Goal: Transaction & Acquisition: Purchase product/service

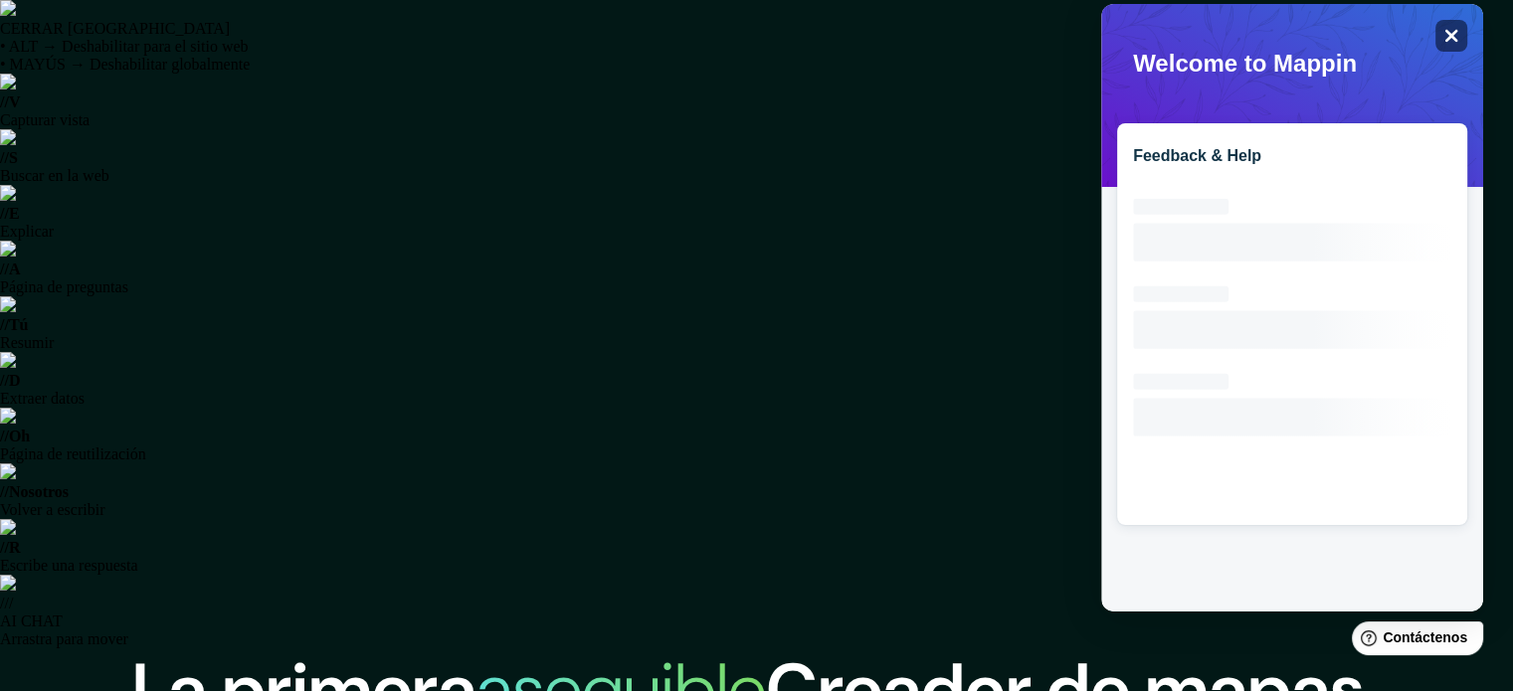
click at [1448, 25] on div "Close" at bounding box center [1451, 36] width 32 height 32
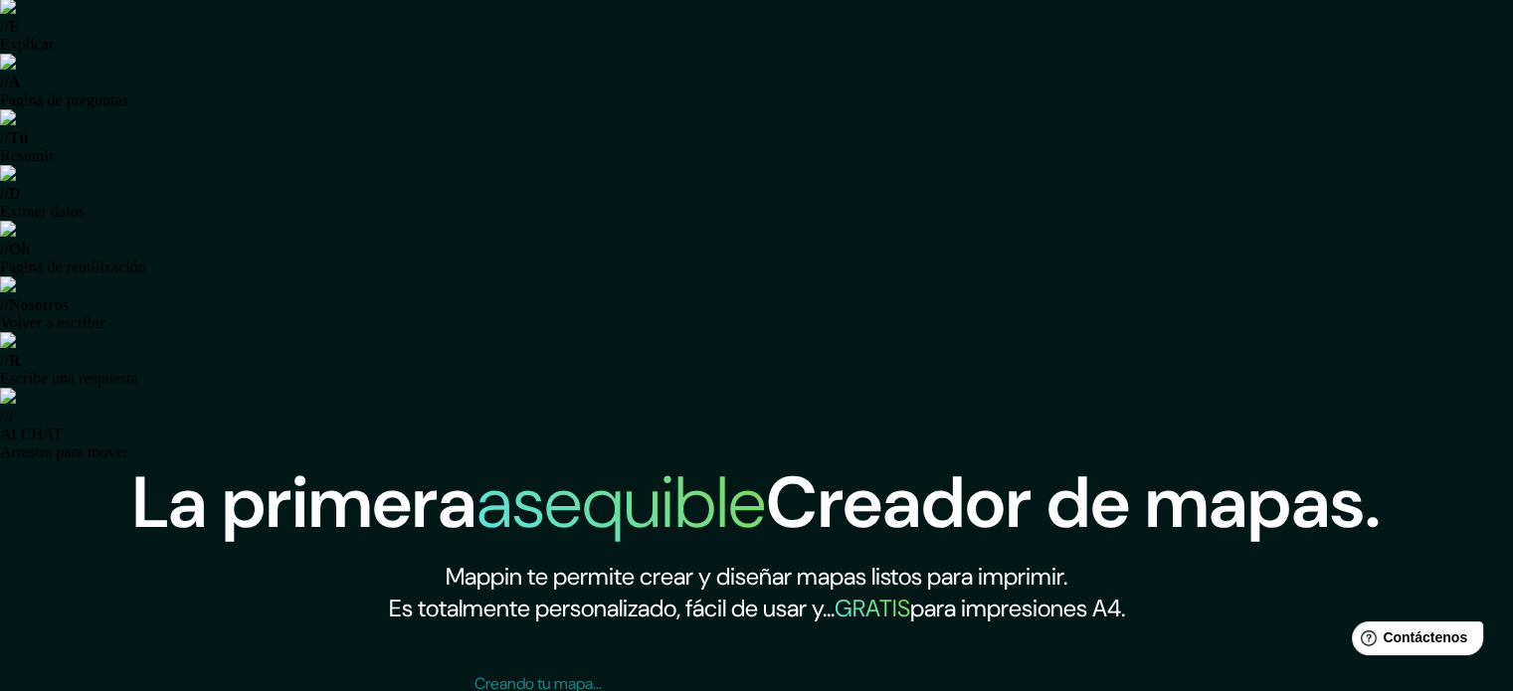
scroll to position [254, 0]
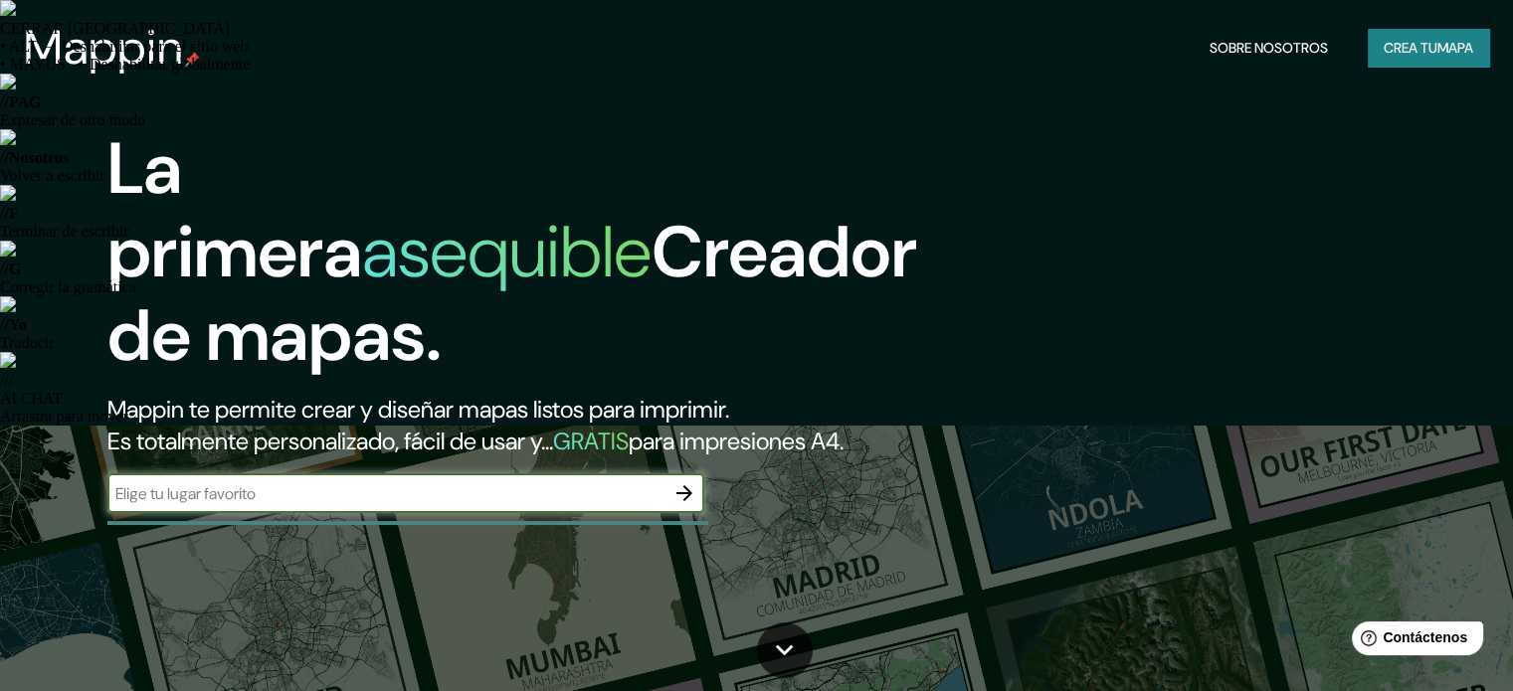
click at [521, 505] on input "text" at bounding box center [385, 493] width 557 height 23
type input "peru lima"
click at [688, 505] on icon "button" at bounding box center [684, 493] width 24 height 24
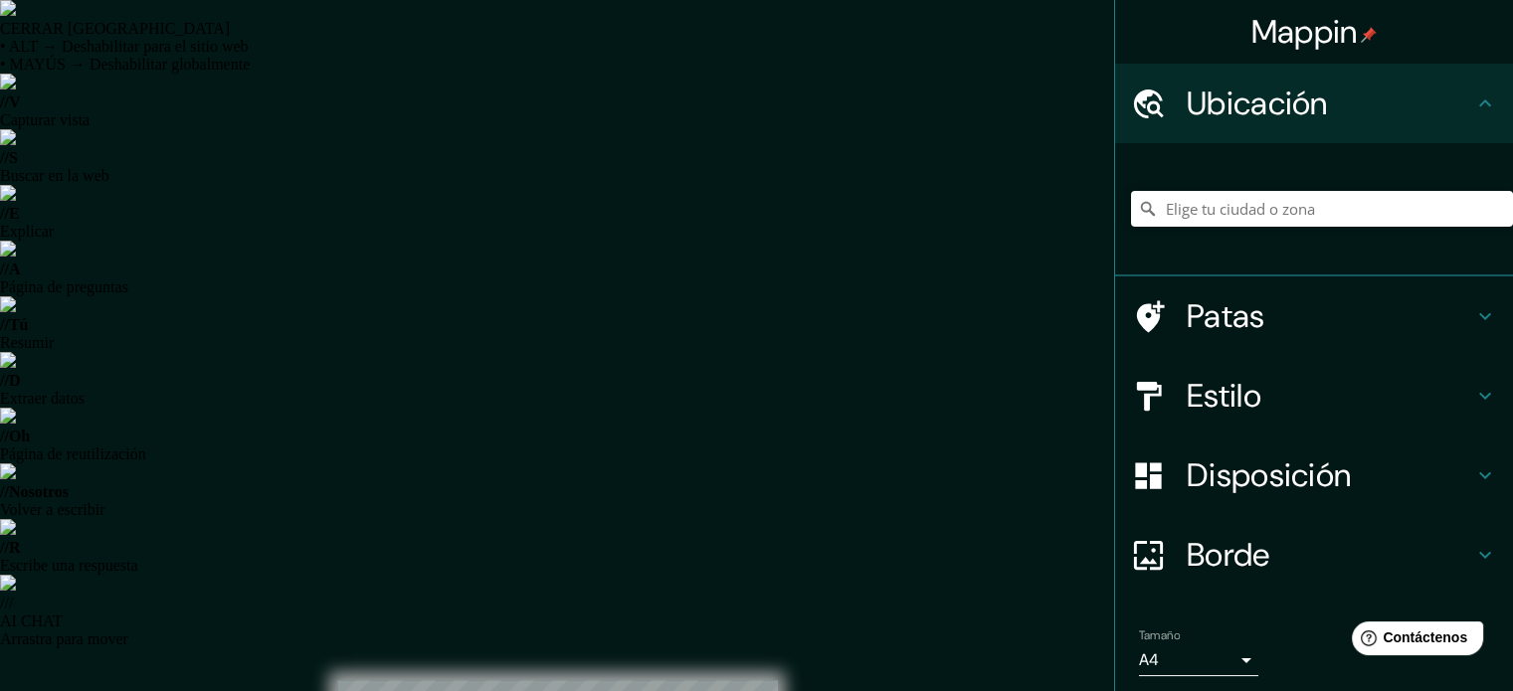
drag, startPoint x: 931, startPoint y: 322, endPoint x: 837, endPoint y: 96, distance: 244.3
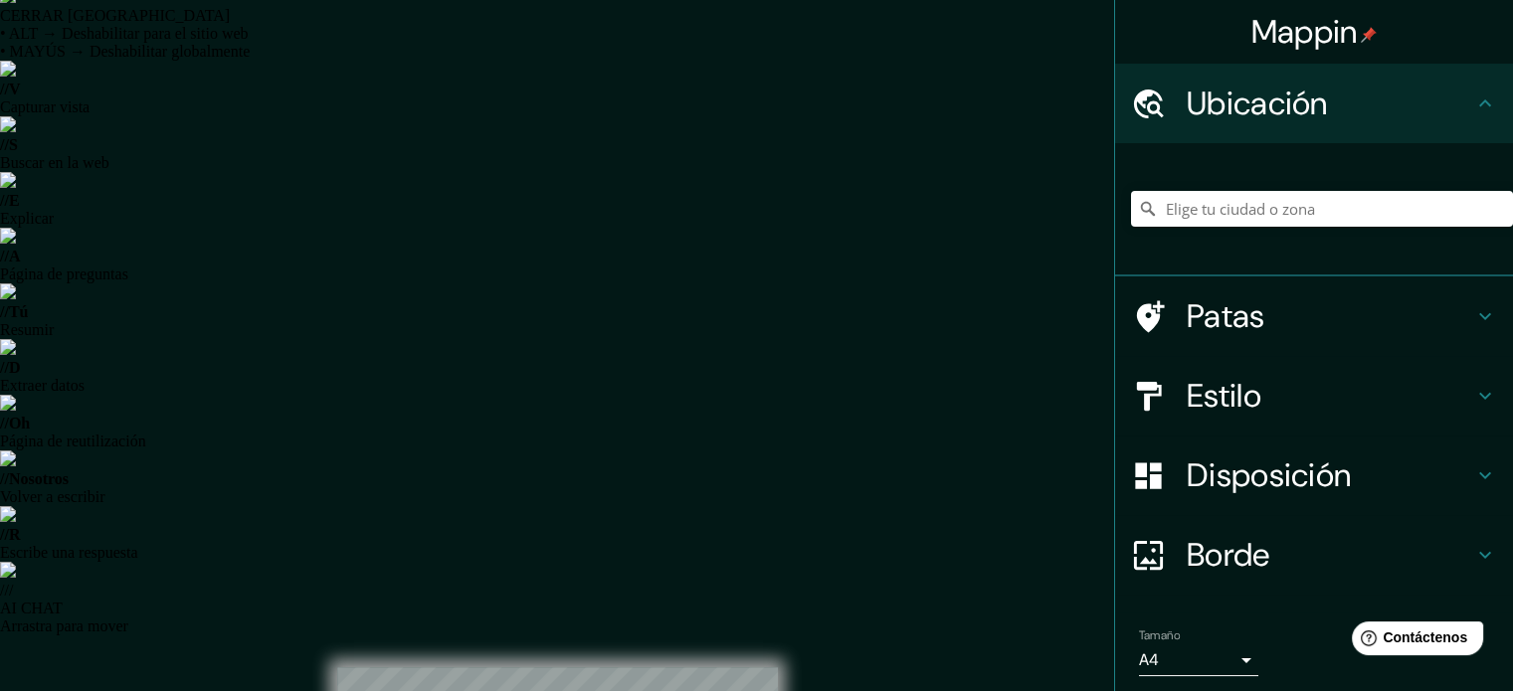
scroll to position [26, 0]
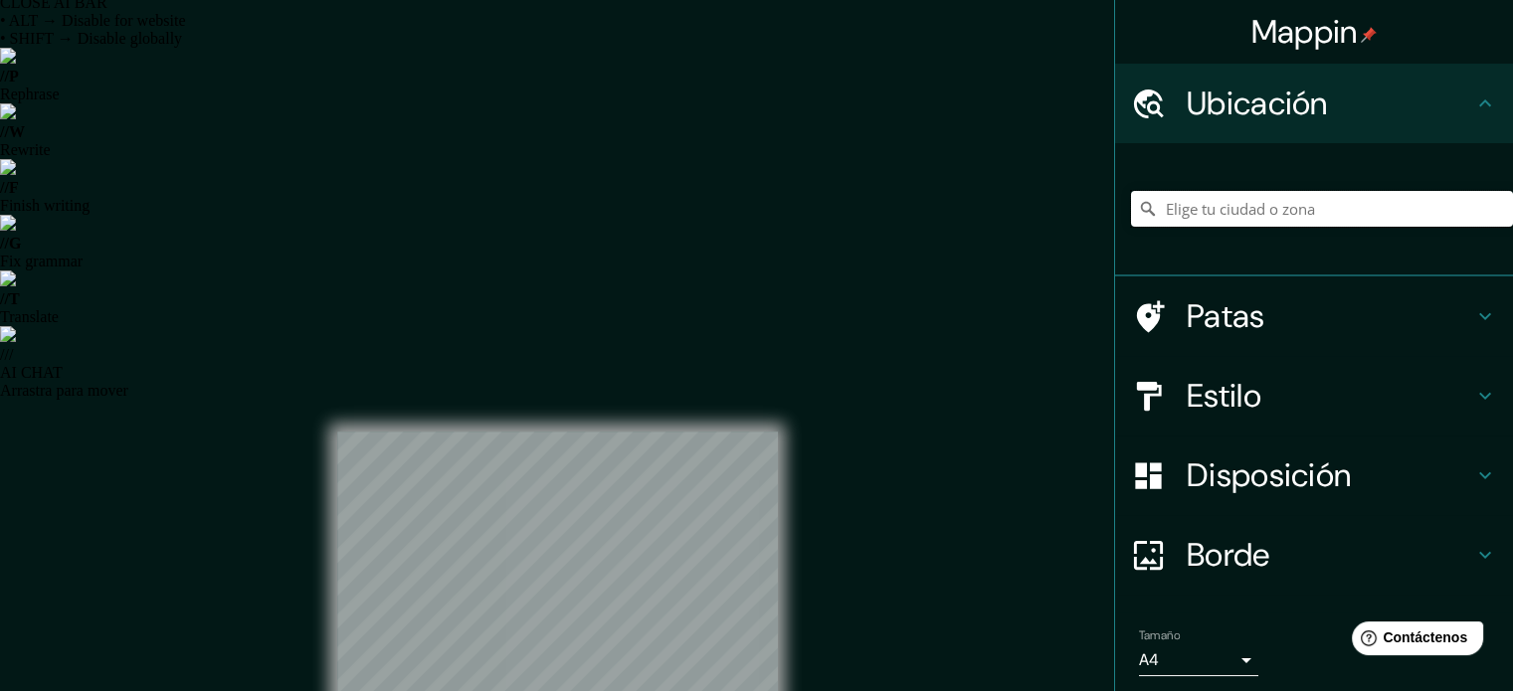
click at [1177, 220] on input "Elige tu ciudad o zona" at bounding box center [1322, 209] width 382 height 36
click at [1381, 203] on input "Lima, Provincia de Lima, Perú" at bounding box center [1322, 209] width 382 height 36
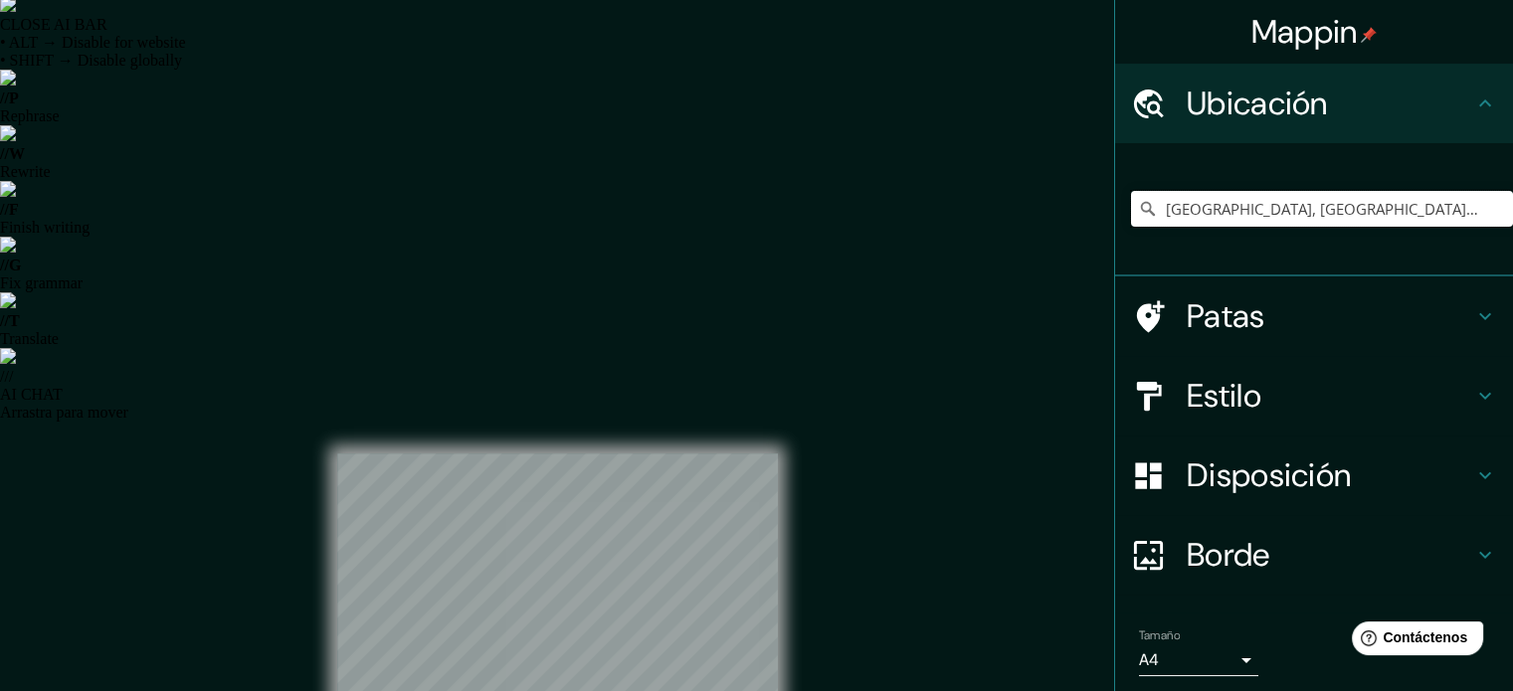
scroll to position [0, 0]
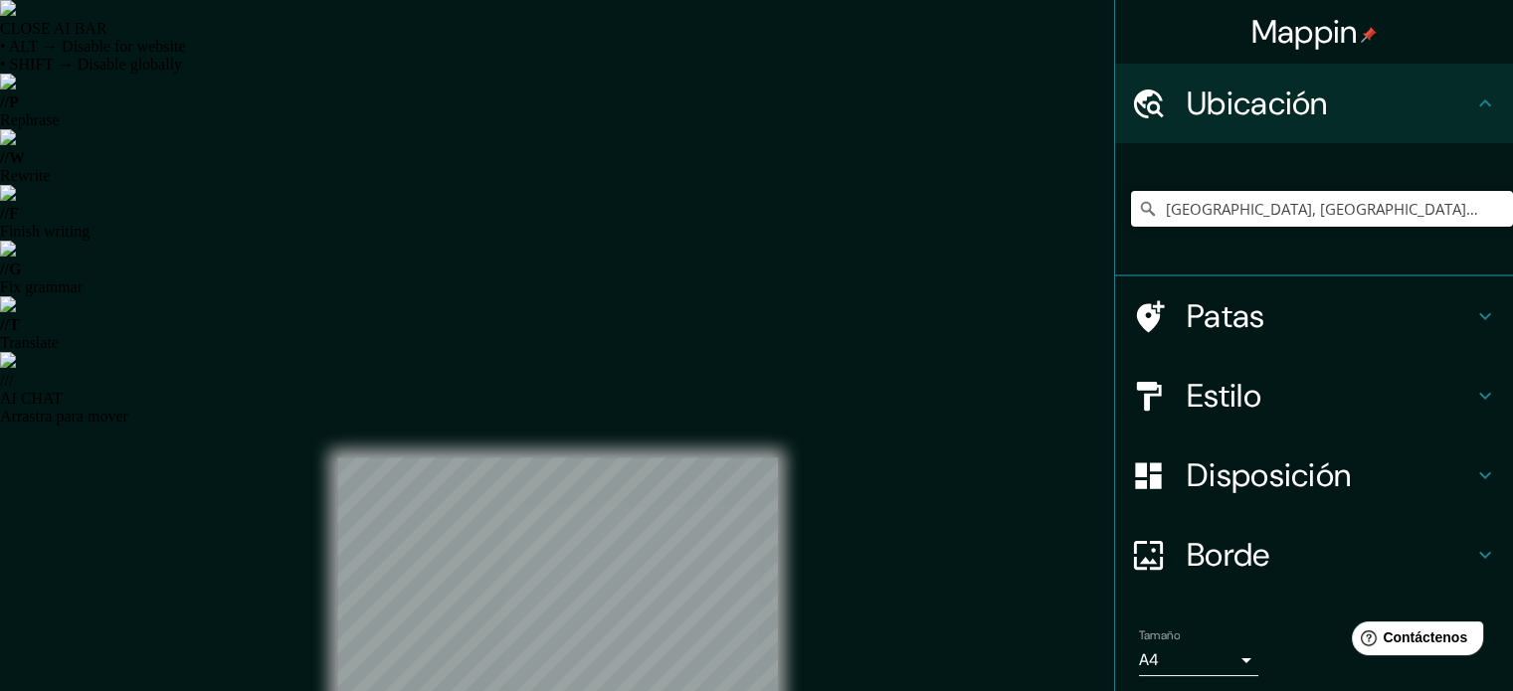
type input "Lima, Provincia de Lima, Perú"
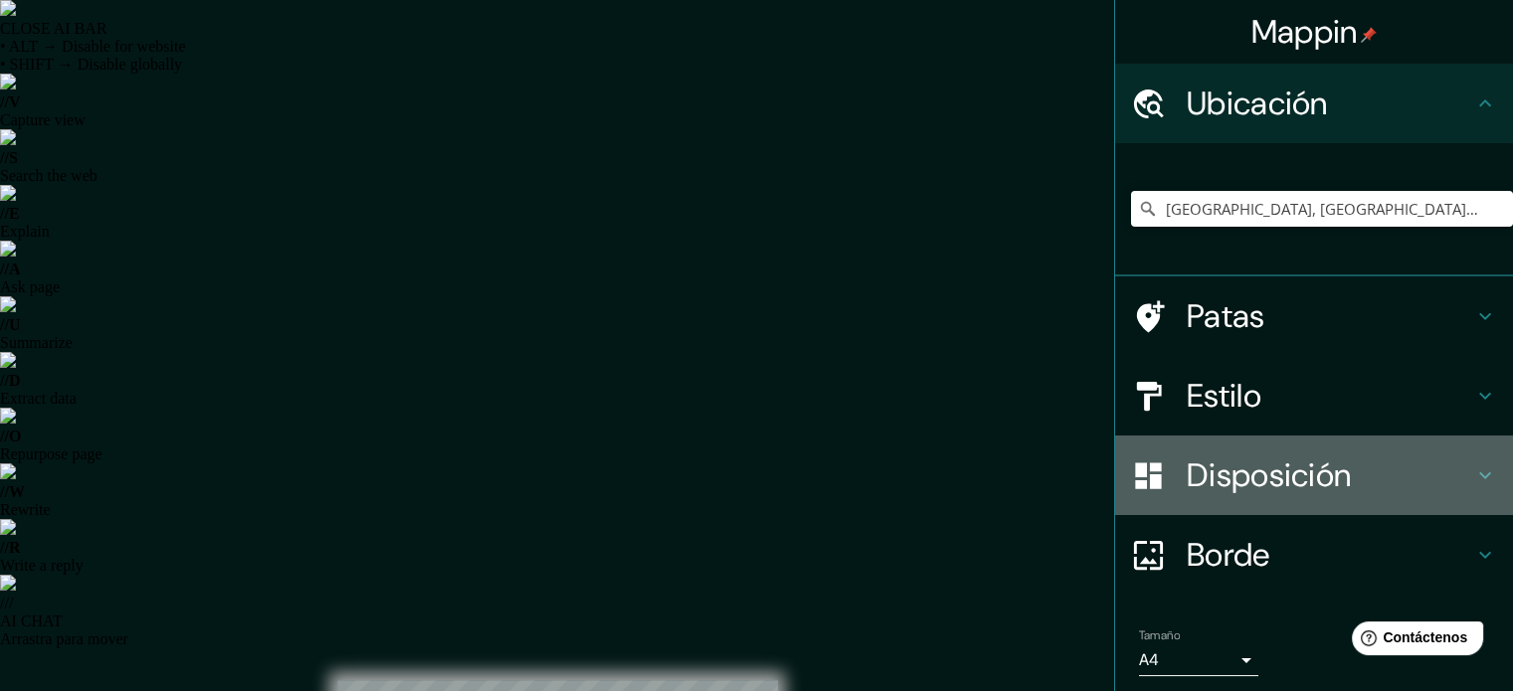
click at [1262, 482] on font "Disposición" at bounding box center [1268, 475] width 164 height 42
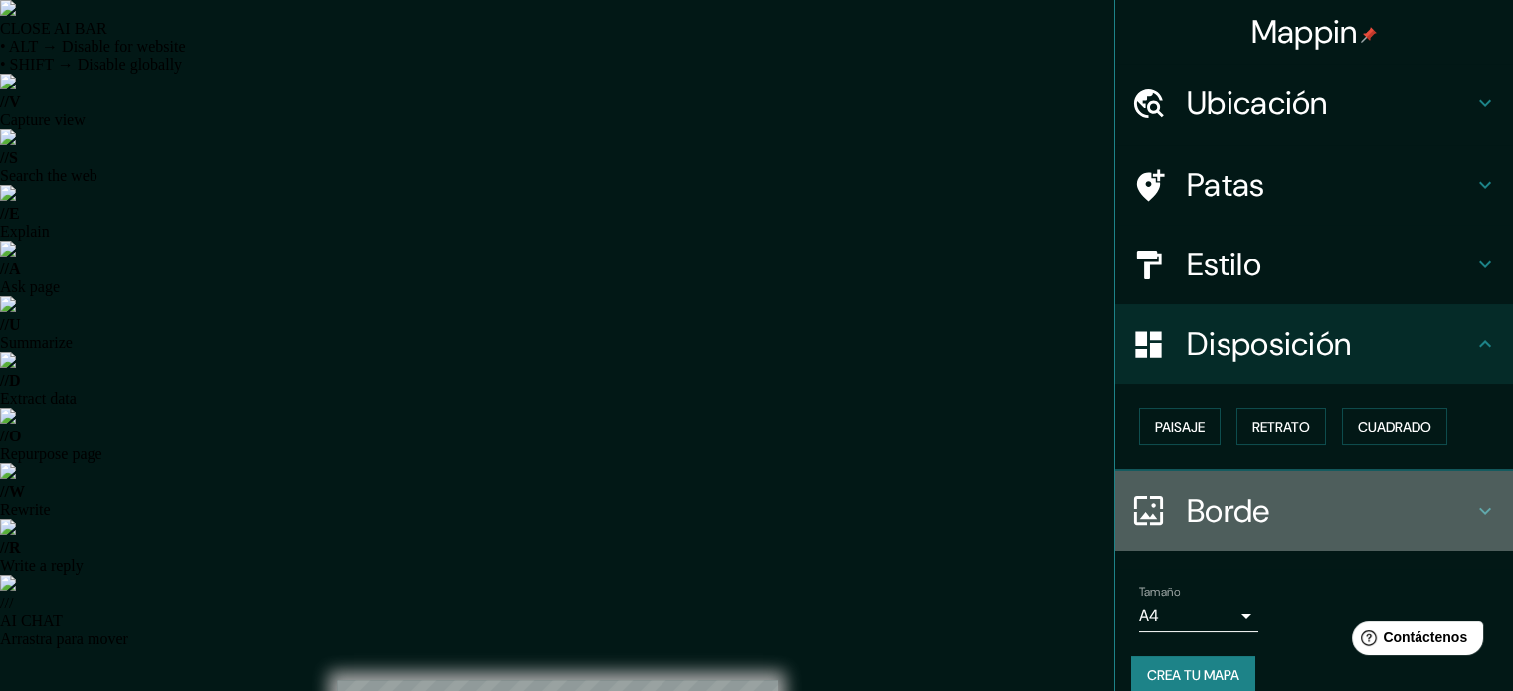
click at [1246, 506] on font "Borde" at bounding box center [1228, 511] width 84 height 42
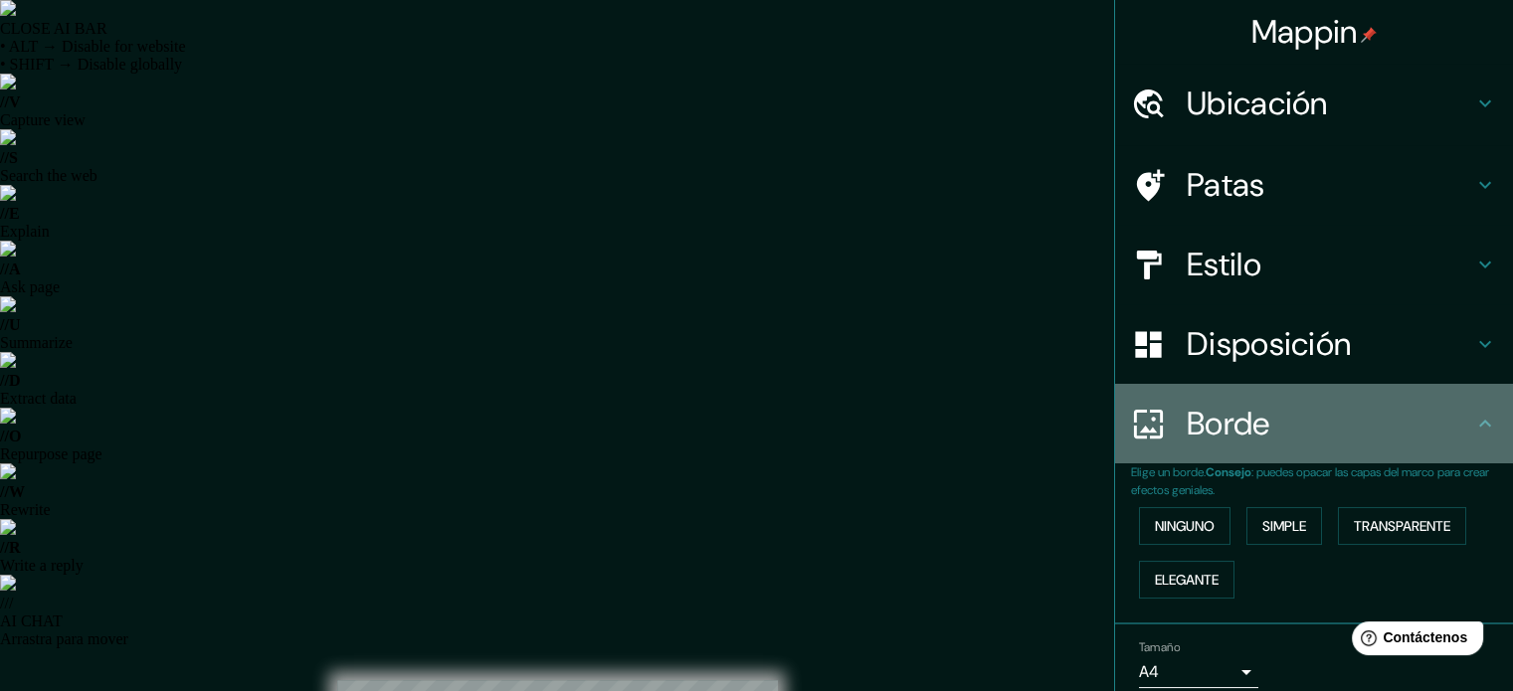
click at [1224, 440] on font "Borde" at bounding box center [1228, 424] width 84 height 42
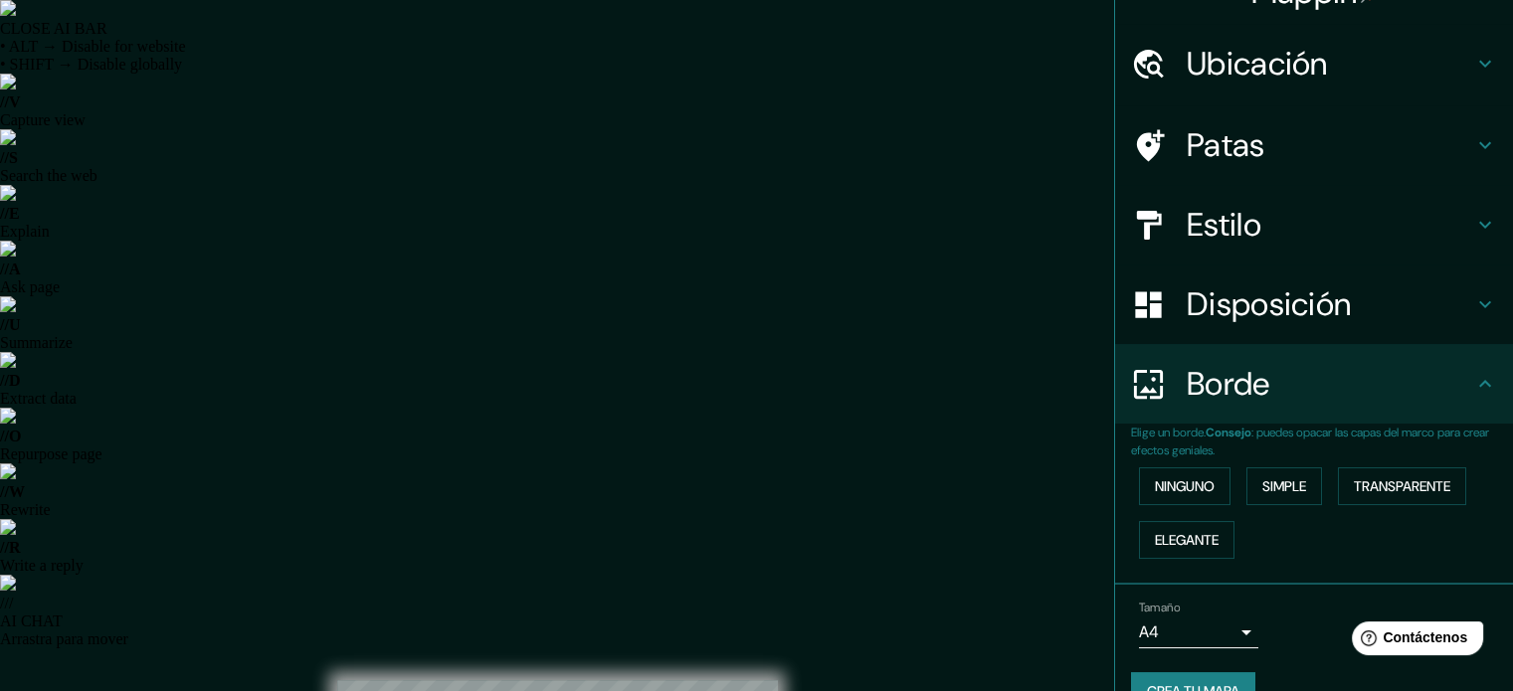
scroll to position [80, 0]
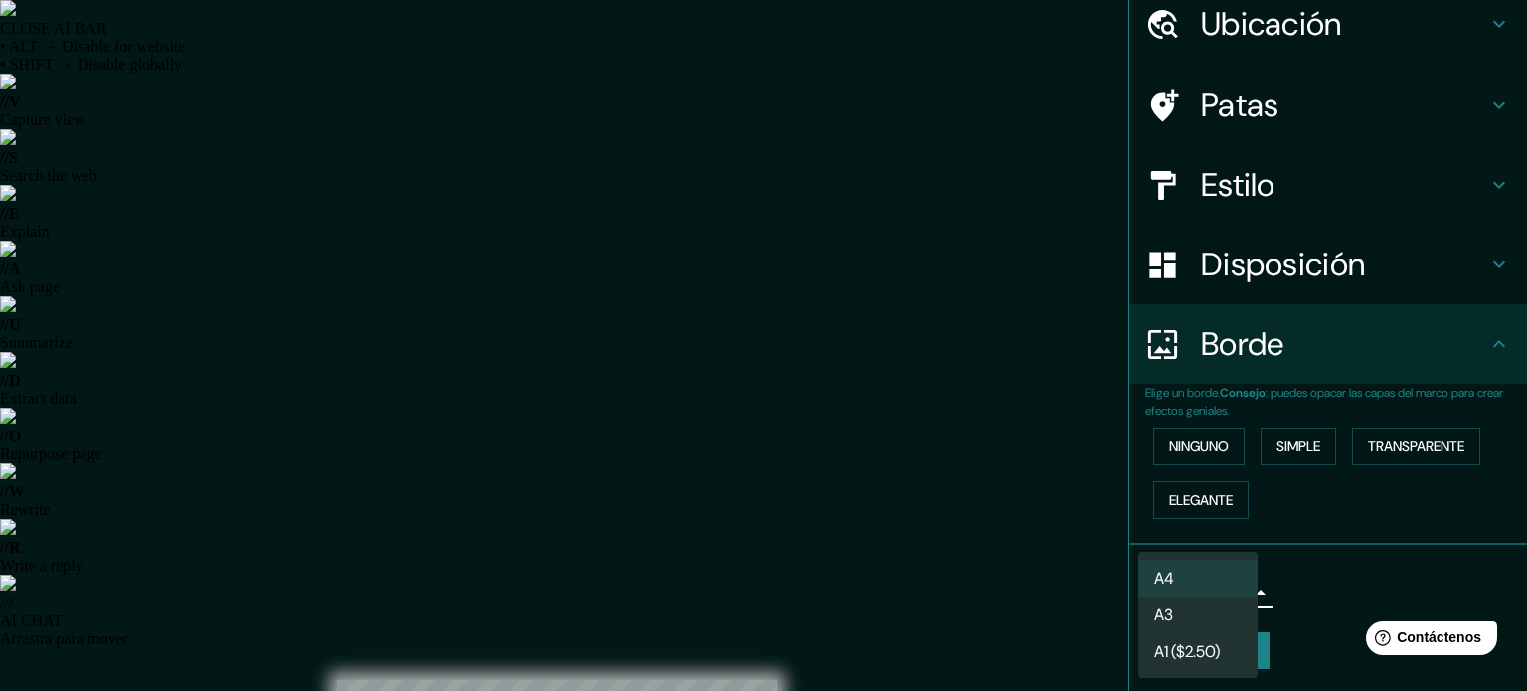
click at [1299, 576] on div at bounding box center [763, 345] width 1527 height 691
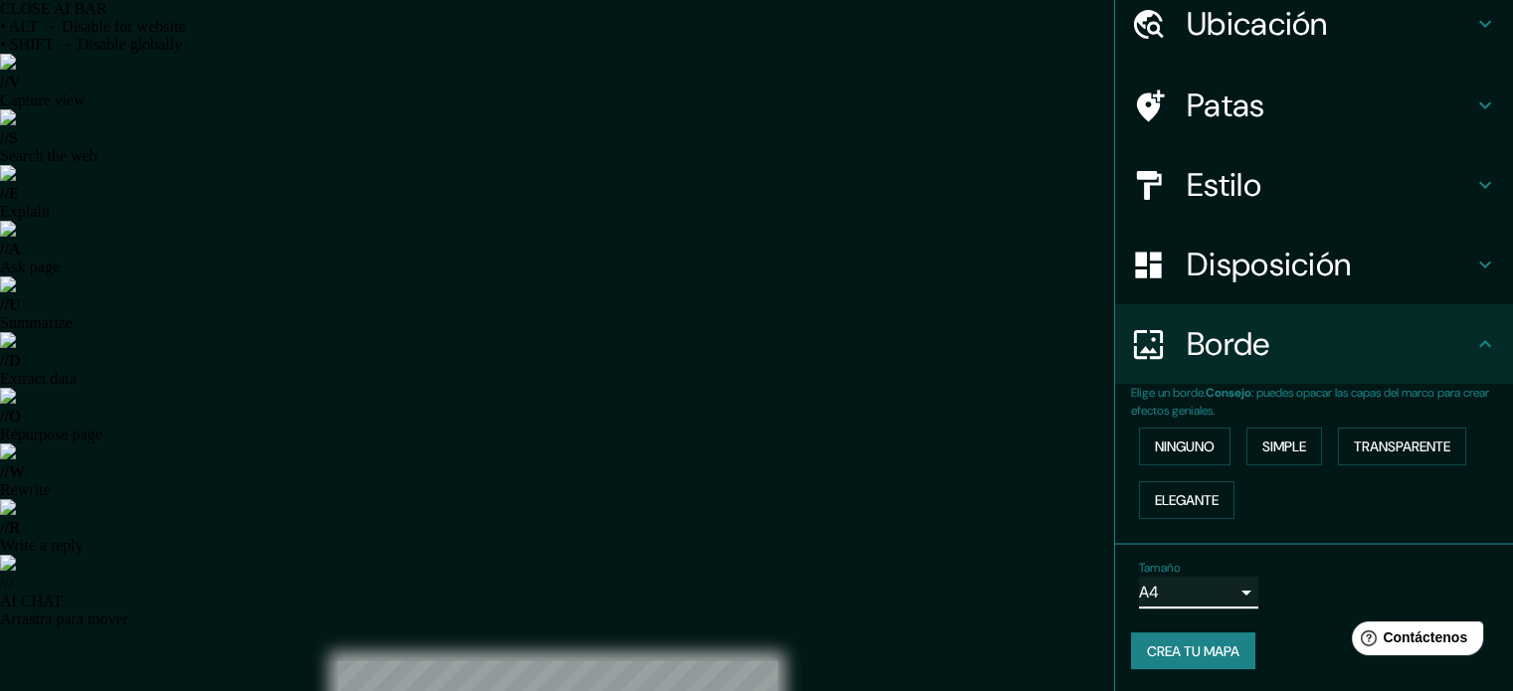
scroll to position [26, 0]
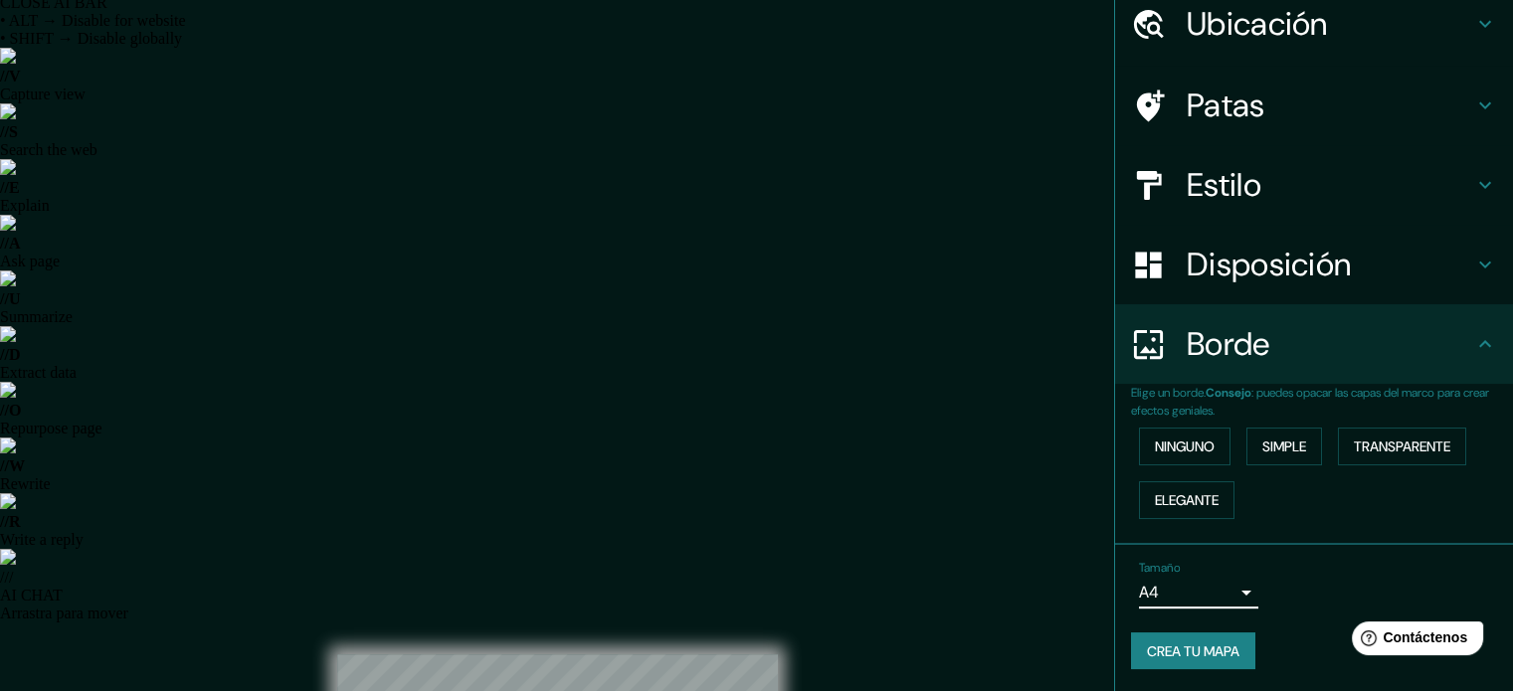
click at [1147, 649] on font "Crea tu mapa" at bounding box center [1193, 651] width 92 height 18
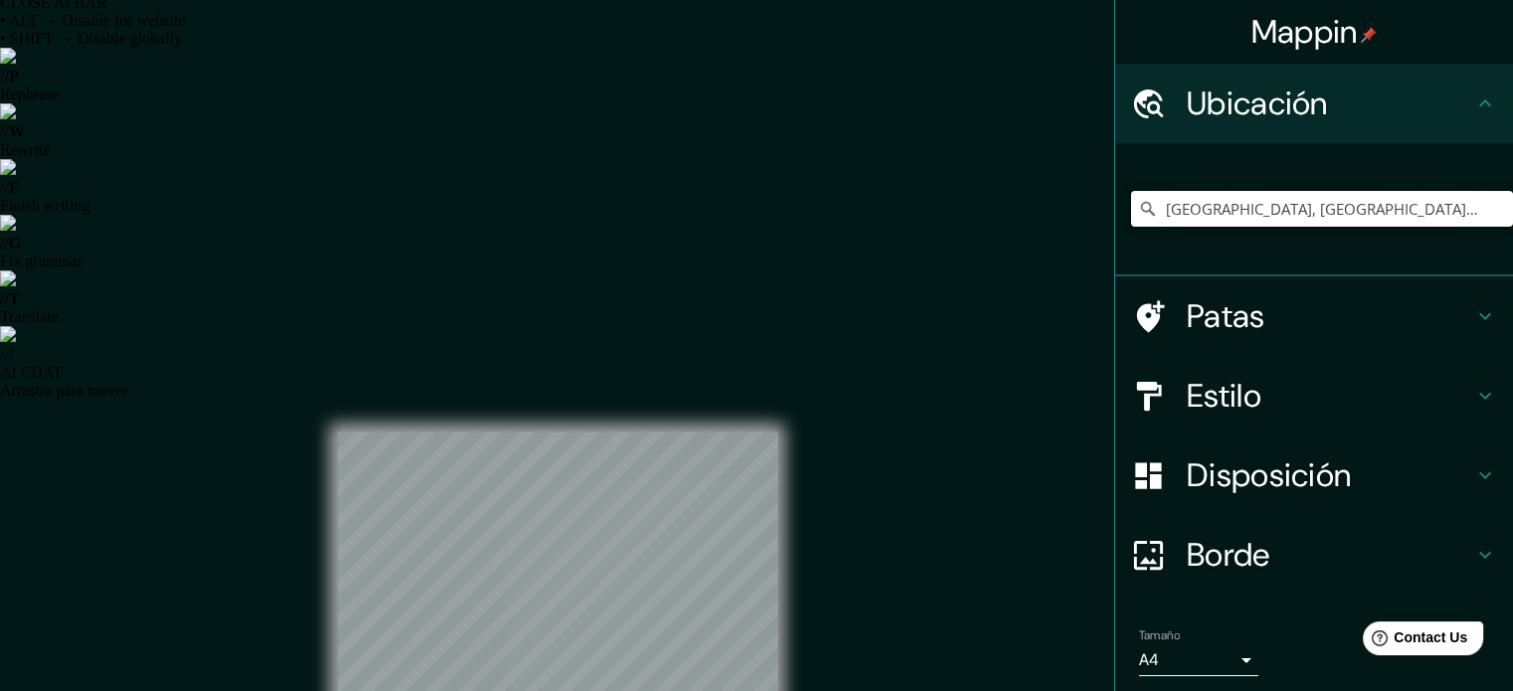
click at [1195, 206] on input "[GEOGRAPHIC_DATA], [GEOGRAPHIC_DATA], [GEOGRAPHIC_DATA]" at bounding box center [1322, 209] width 382 height 36
click at [1195, 206] on input "Perugino, [GEOGRAPHIC_DATA], [GEOGRAPHIC_DATA], [GEOGRAPHIC_DATA]" at bounding box center [1322, 209] width 382 height 36
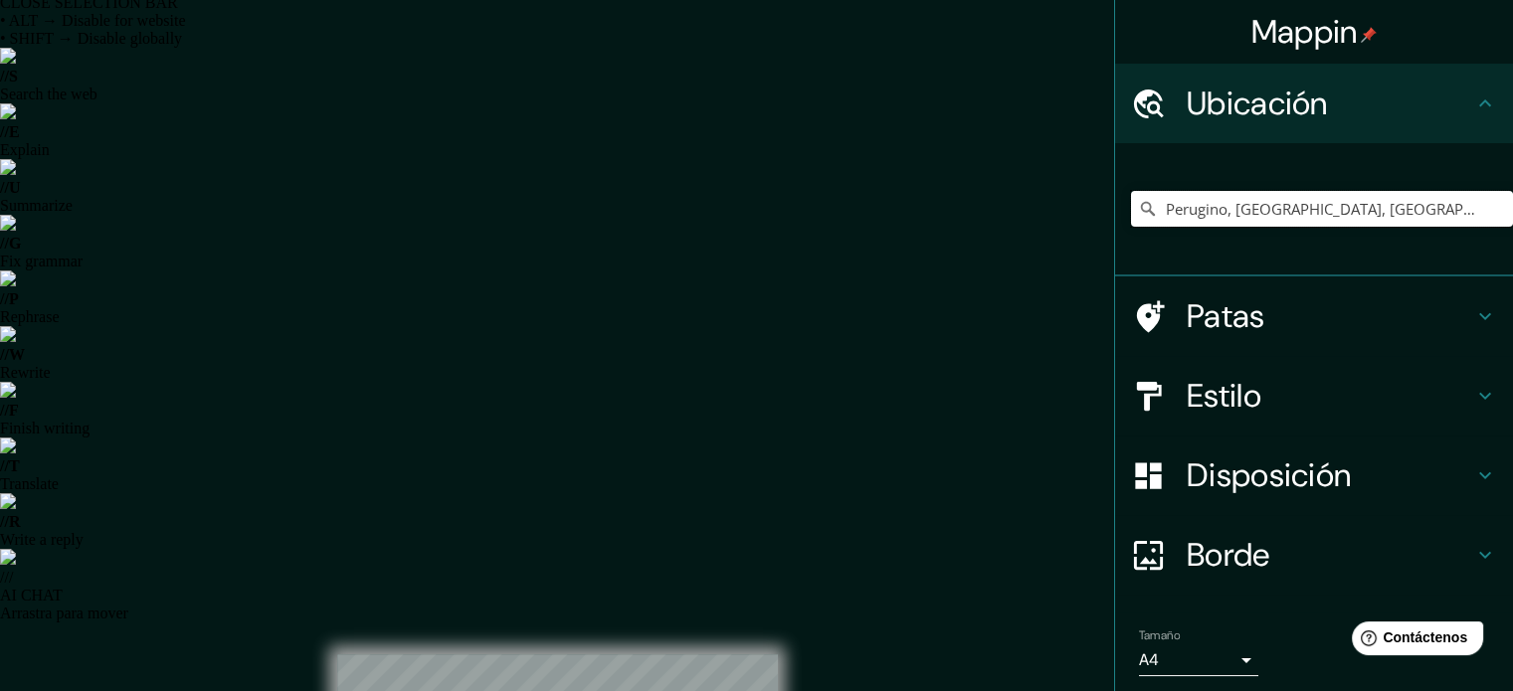
click at [1195, 206] on input "Perugino, [GEOGRAPHIC_DATA], [GEOGRAPHIC_DATA], [GEOGRAPHIC_DATA]" at bounding box center [1322, 209] width 382 height 36
type input "Perugino, [GEOGRAPHIC_DATA], [GEOGRAPHIC_DATA], [GEOGRAPHIC_DATA]"
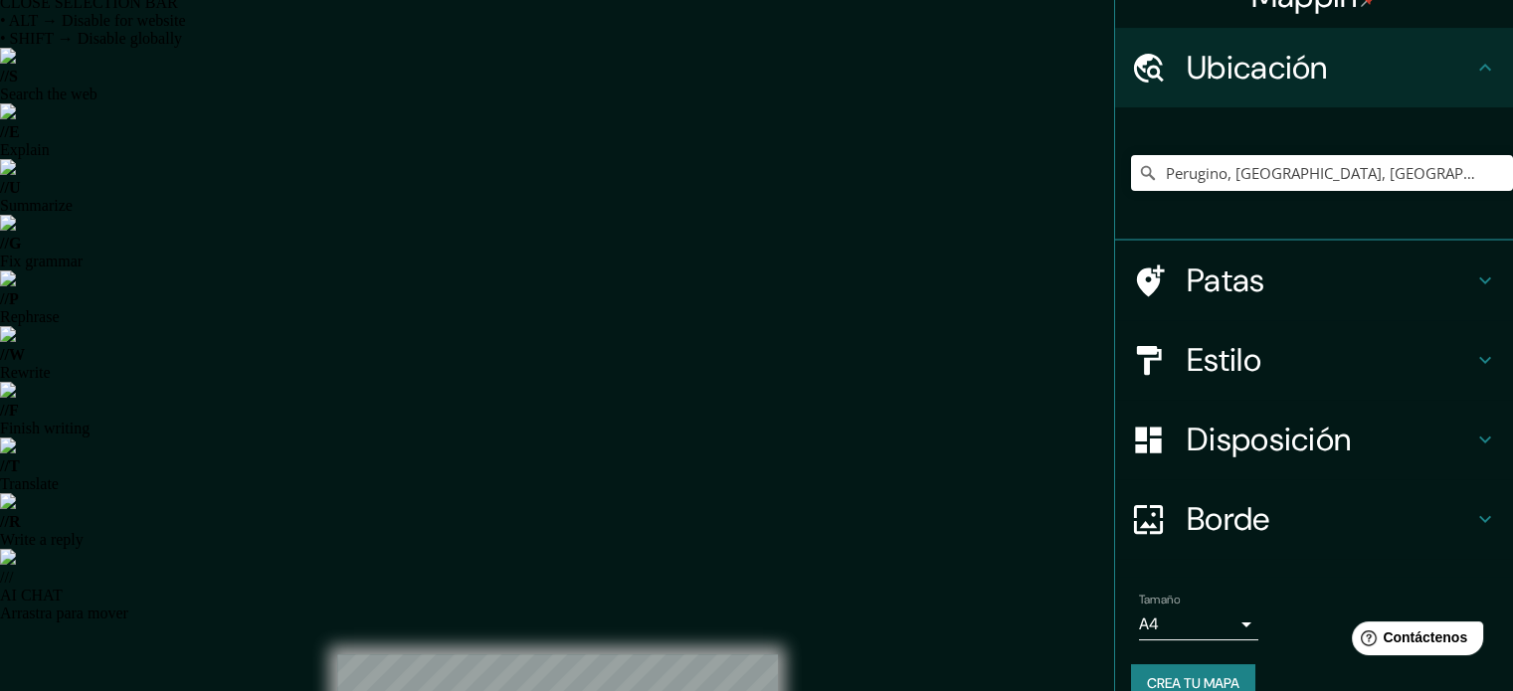
scroll to position [69, 0]
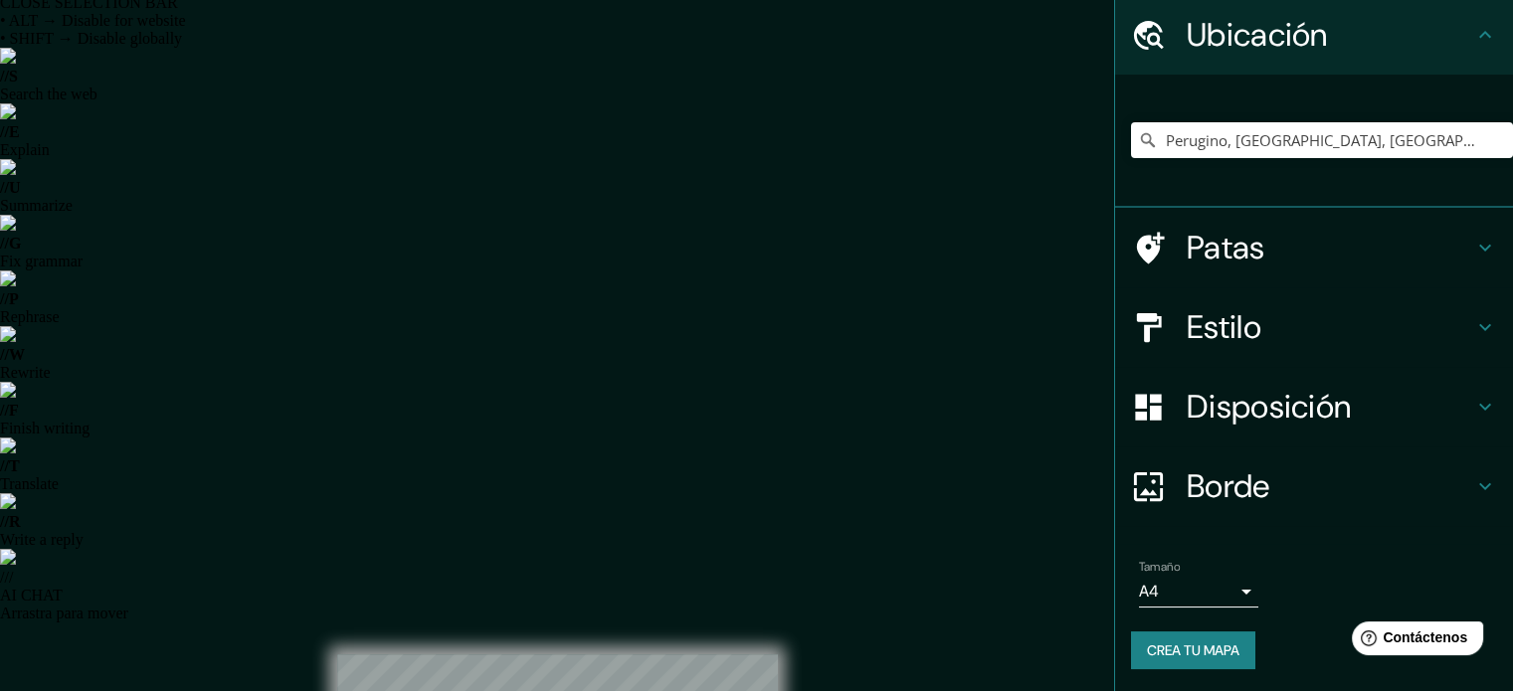
click at [1194, 244] on font "Patas" at bounding box center [1225, 248] width 79 height 42
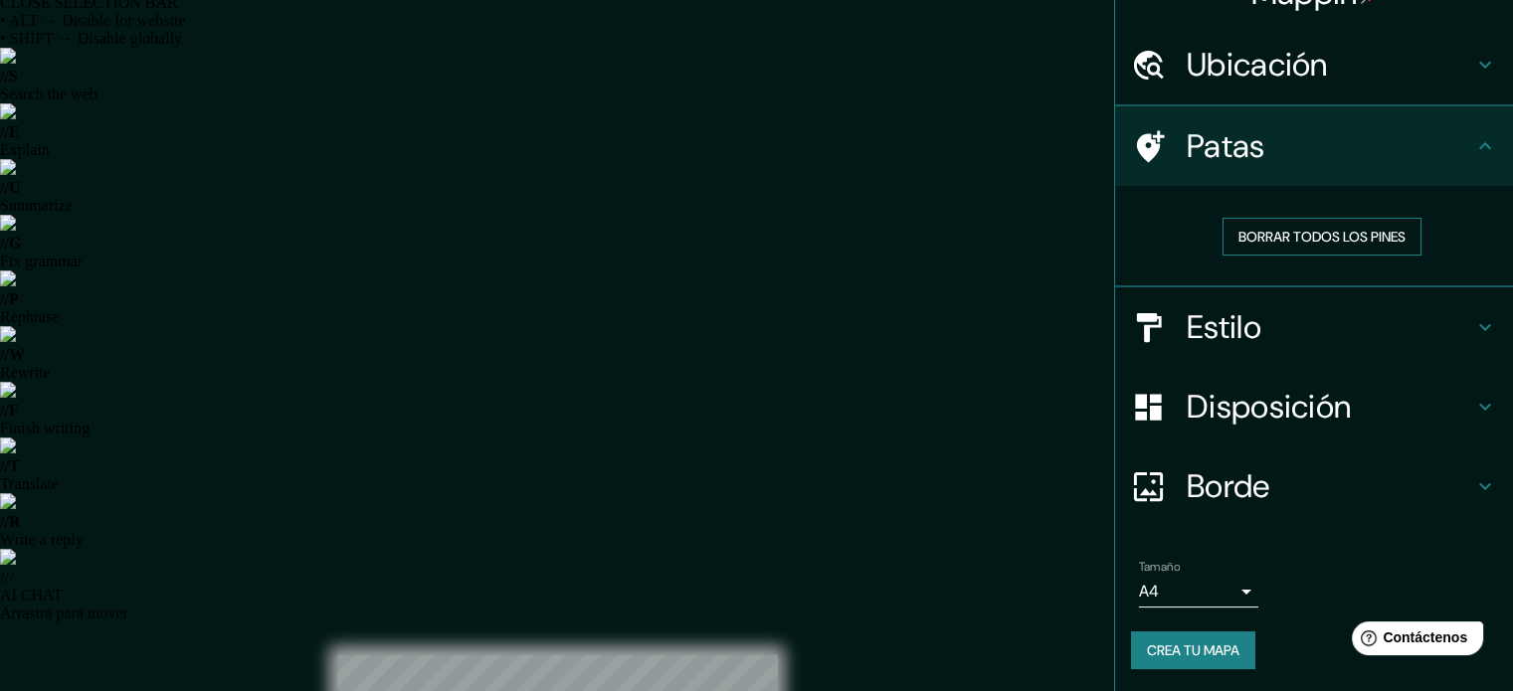
scroll to position [40, 0]
click at [1239, 231] on font "Borrar todos los pines" at bounding box center [1321, 236] width 167 height 18
click at [1196, 151] on font "Patas" at bounding box center [1225, 145] width 79 height 42
click at [1253, 302] on div "Estilo" at bounding box center [1314, 328] width 398 height 80
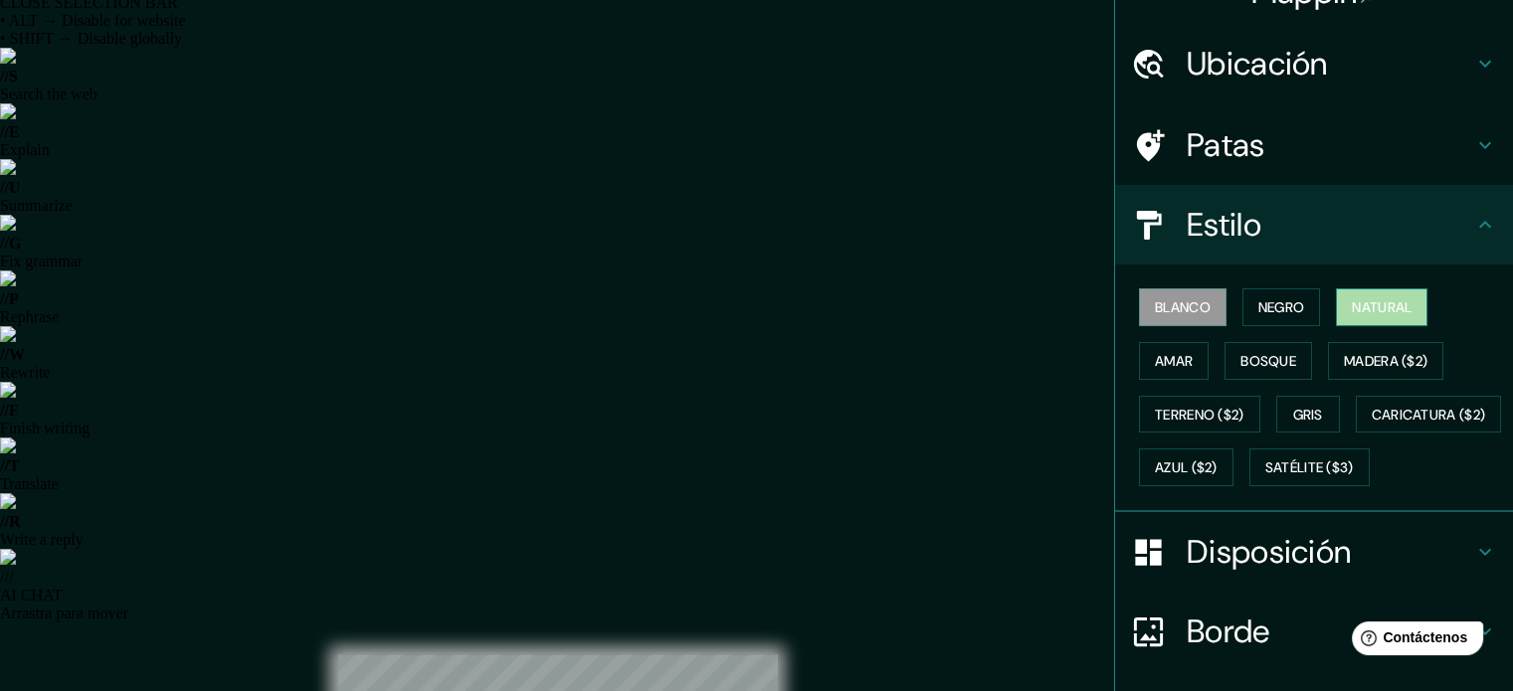
click at [1351, 301] on font "Natural" at bounding box center [1381, 307] width 60 height 18
click at [1197, 302] on button "Blanco" at bounding box center [1183, 307] width 88 height 38
click at [1265, 315] on font "Negro" at bounding box center [1281, 307] width 47 height 26
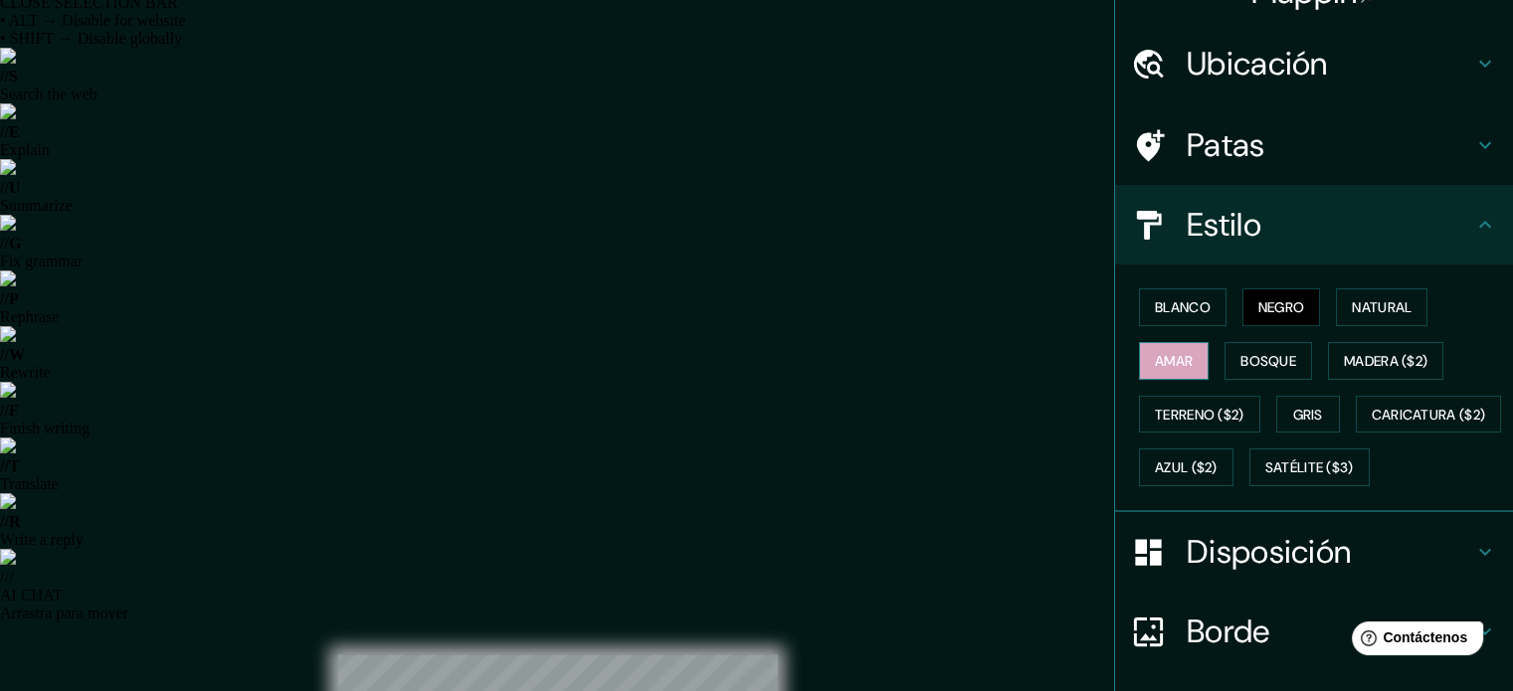
click at [1187, 347] on button "Amar" at bounding box center [1174, 361] width 70 height 38
click at [1240, 361] on font "Bosque" at bounding box center [1268, 361] width 56 height 18
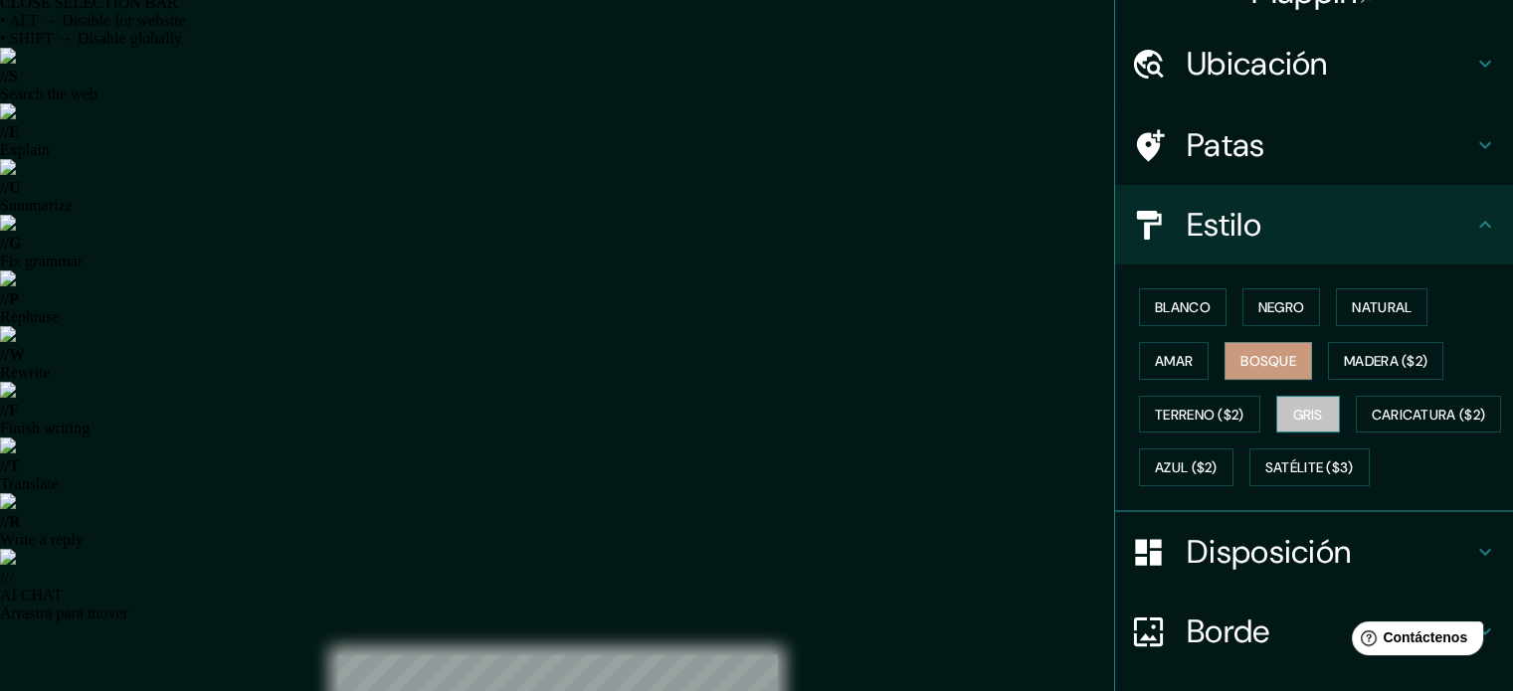
click at [1306, 411] on font "Gris" at bounding box center [1308, 415] width 30 height 18
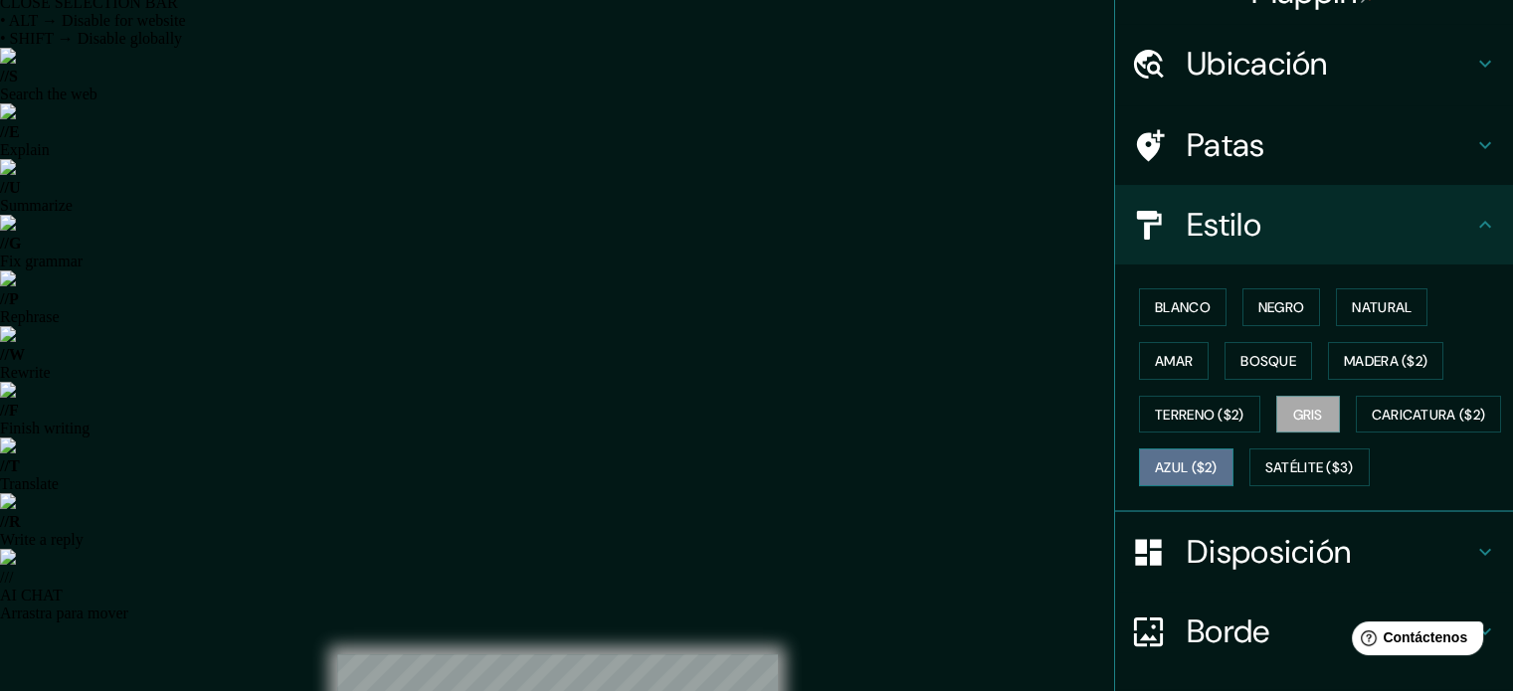
click at [1233, 449] on button "Azul ($2)" at bounding box center [1186, 467] width 94 height 38
click at [1163, 352] on font "Amar" at bounding box center [1174, 361] width 38 height 18
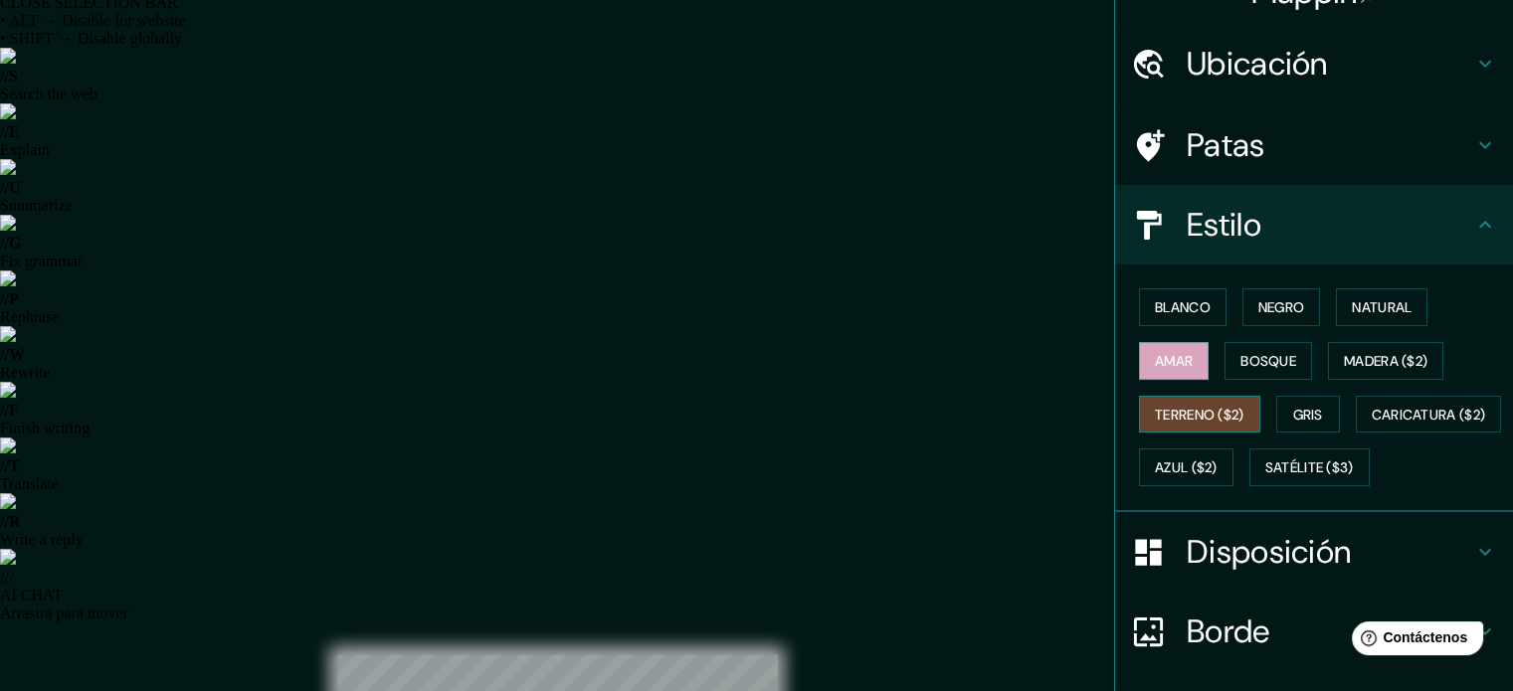
click at [1176, 413] on font "Terreno ($2)" at bounding box center [1199, 415] width 89 height 18
click at [1371, 424] on font "Caricatura ($2)" at bounding box center [1428, 415] width 114 height 18
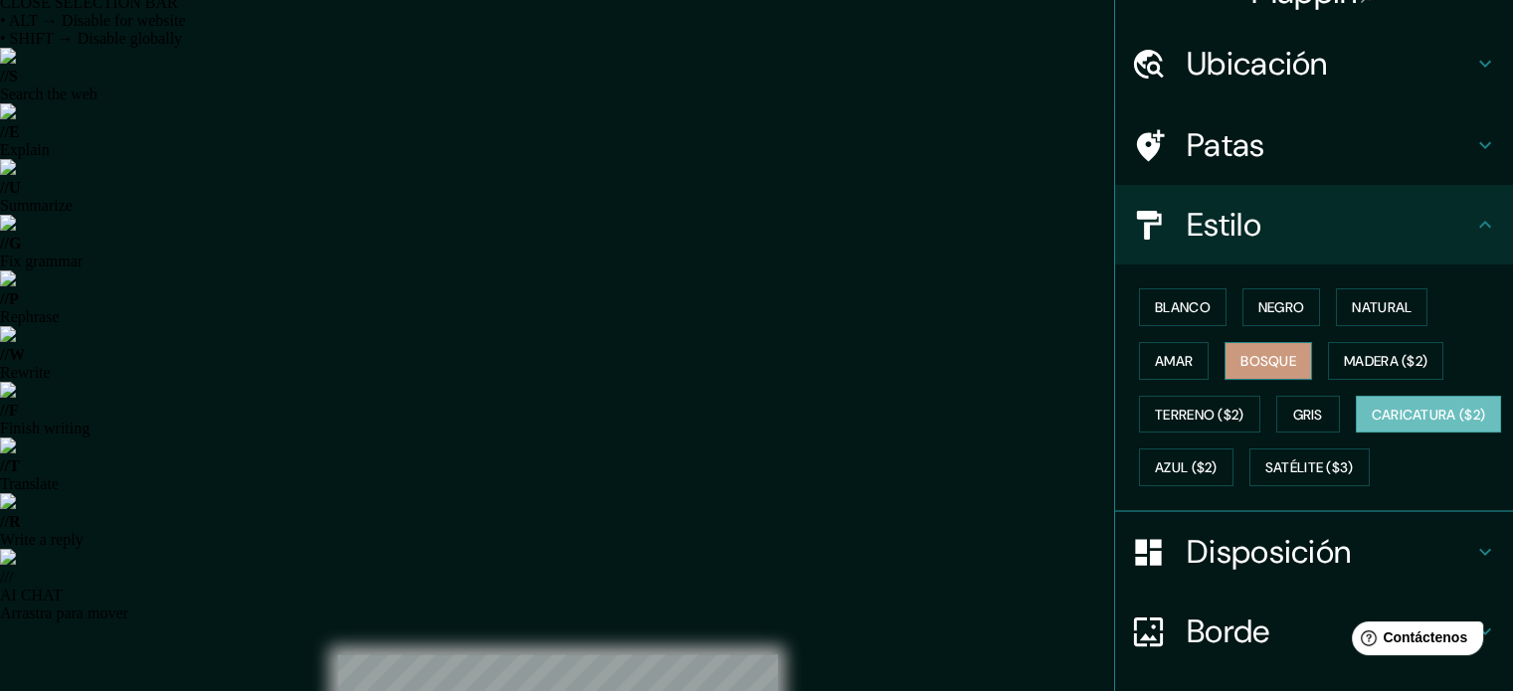
click at [1259, 342] on button "Bosque" at bounding box center [1268, 361] width 88 height 38
click at [1183, 317] on font "Blanco" at bounding box center [1183, 307] width 56 height 26
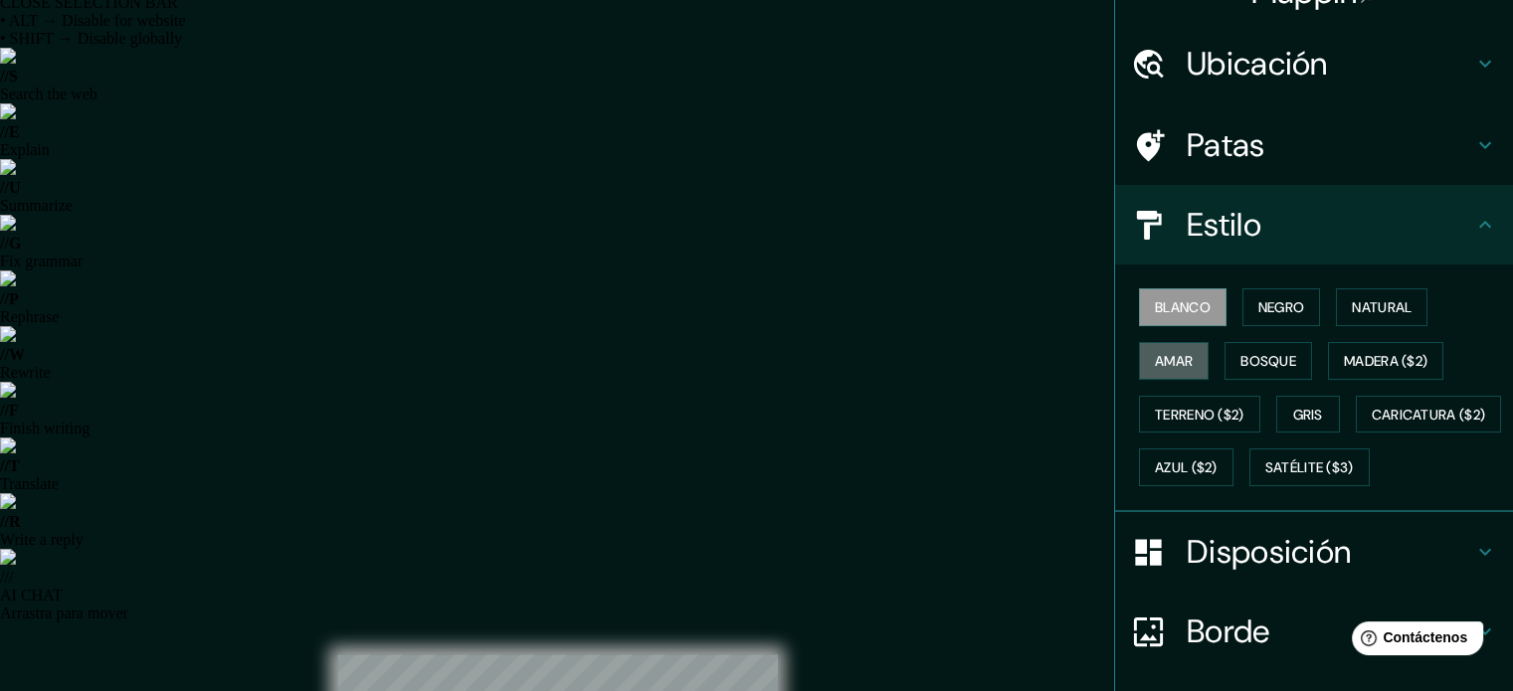
drag, startPoint x: 1169, startPoint y: 363, endPoint x: 1136, endPoint y: 389, distance: 42.6
click at [1161, 377] on button "Amar" at bounding box center [1174, 361] width 70 height 38
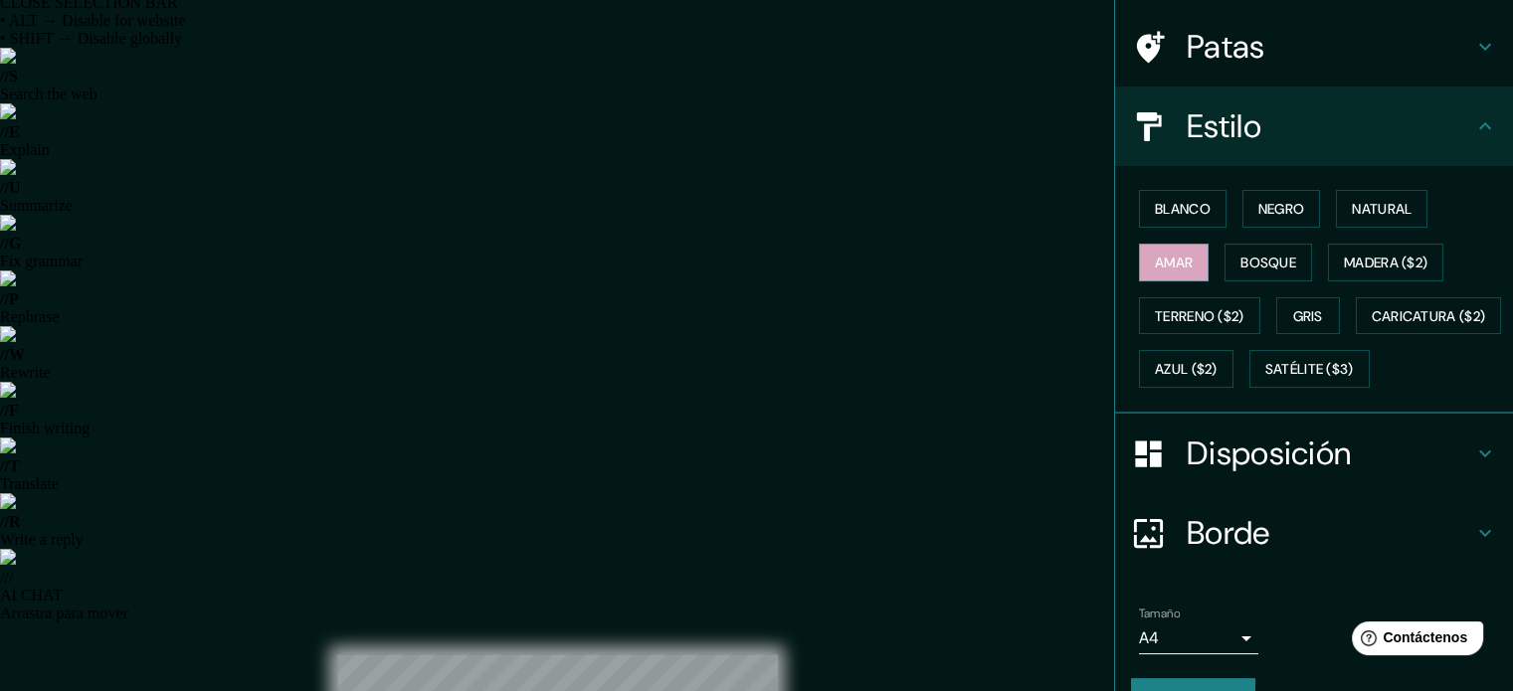
scroll to position [235, 0]
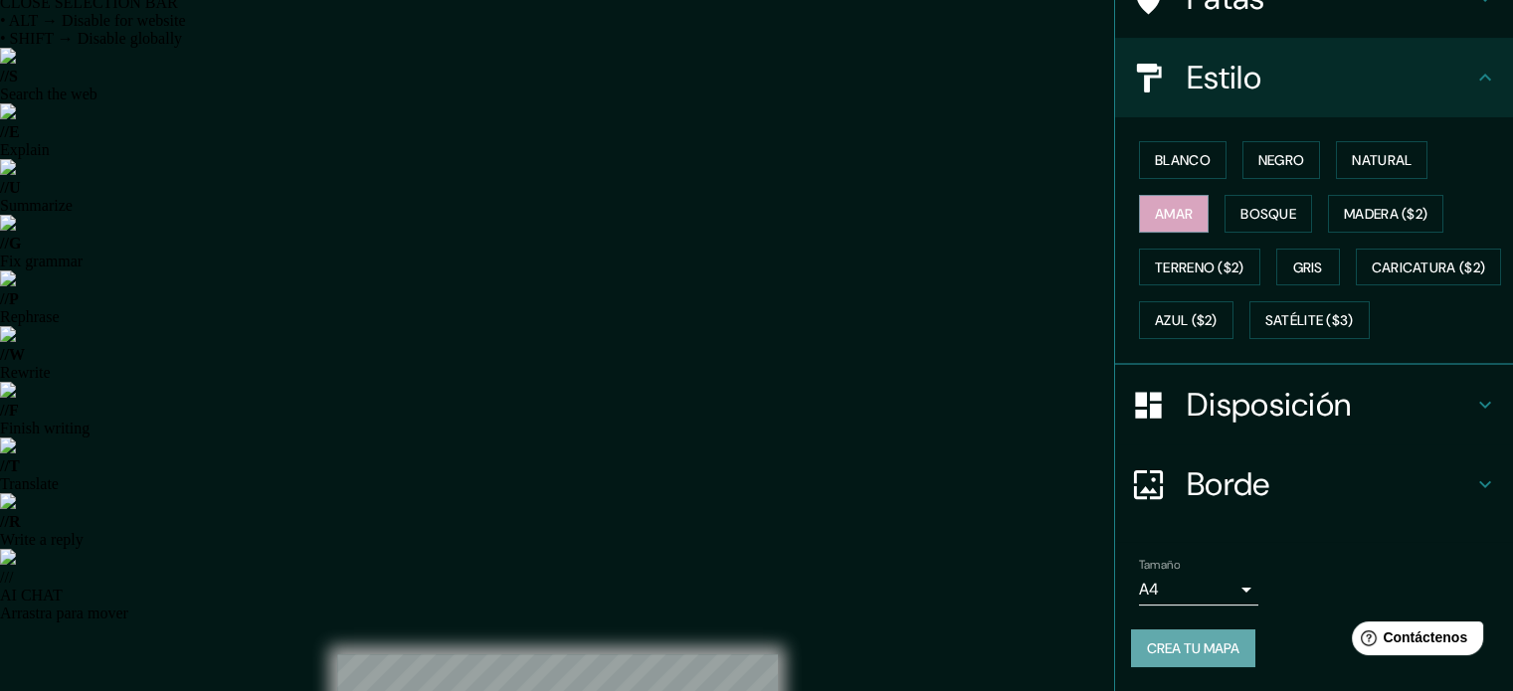
click at [1154, 658] on font "Crea tu mapa" at bounding box center [1193, 648] width 92 height 26
